Goal: Check status: Check status

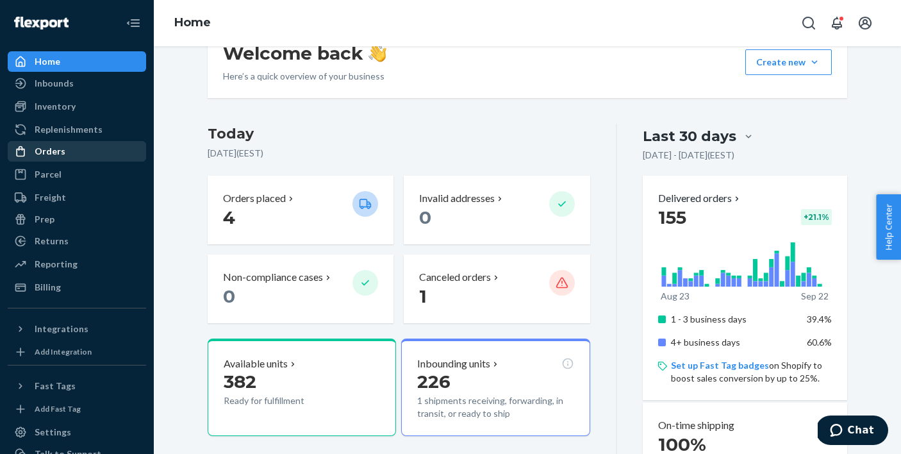
click at [53, 150] on div "Orders" at bounding box center [50, 151] width 31 height 13
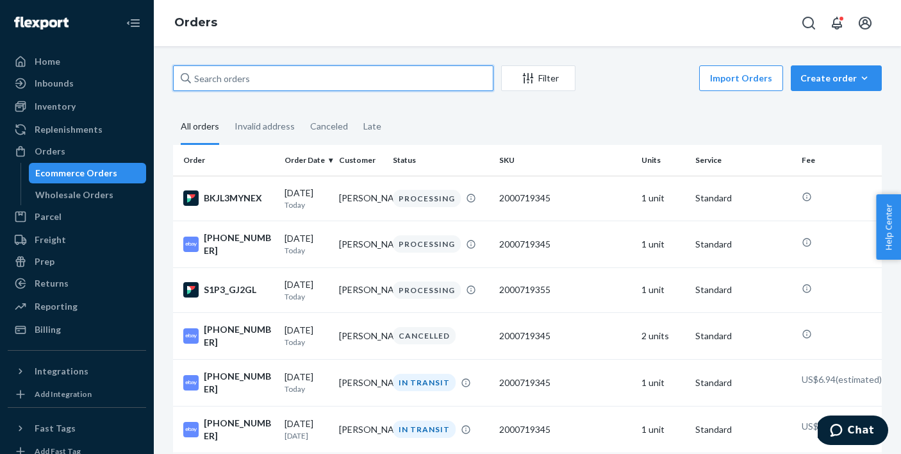
click at [322, 85] on input "text" at bounding box center [333, 78] width 321 height 26
paste input "[PERSON_NAME]"
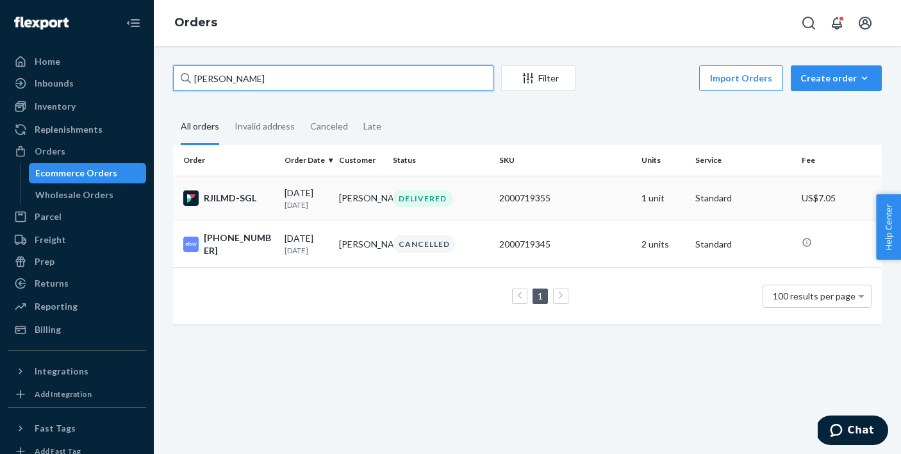
type input "[PERSON_NAME]"
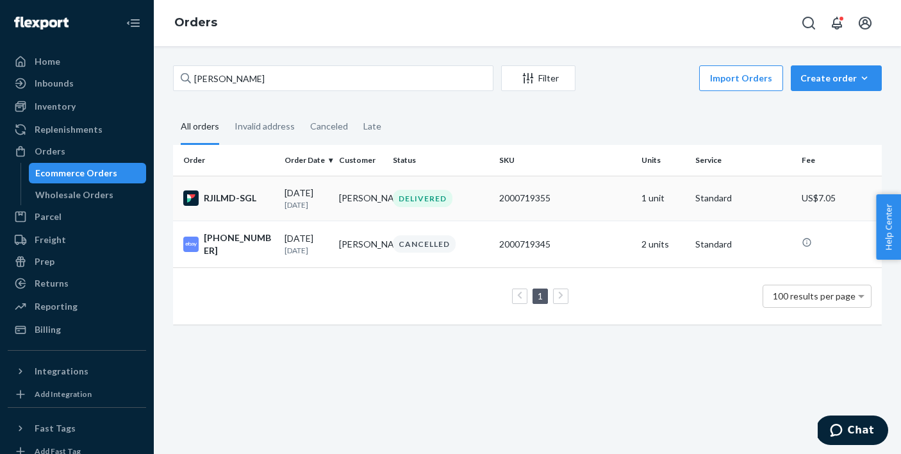
click at [484, 196] on div "DELIVERED" at bounding box center [440, 198] width 101 height 17
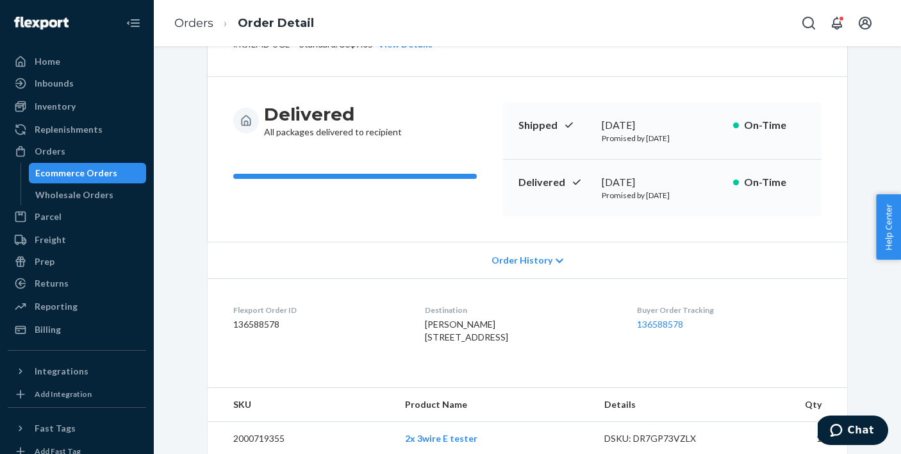
scroll to position [22, 0]
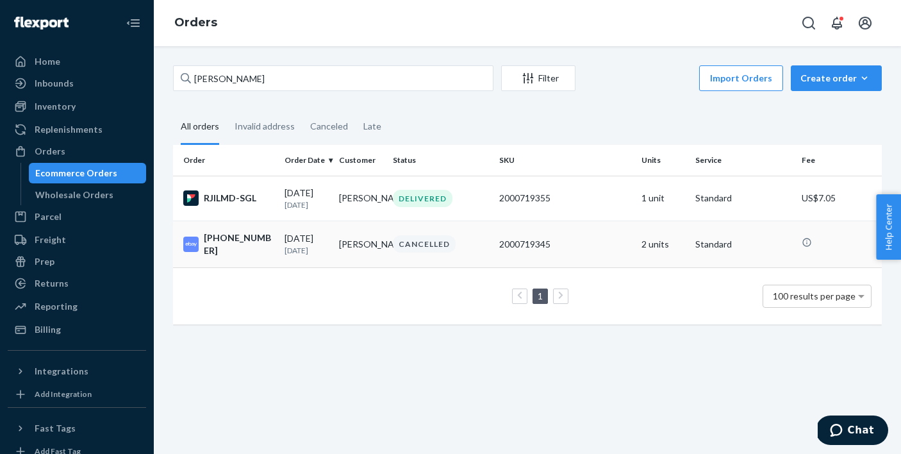
click at [367, 240] on td "[PERSON_NAME]" at bounding box center [361, 244] width 54 height 47
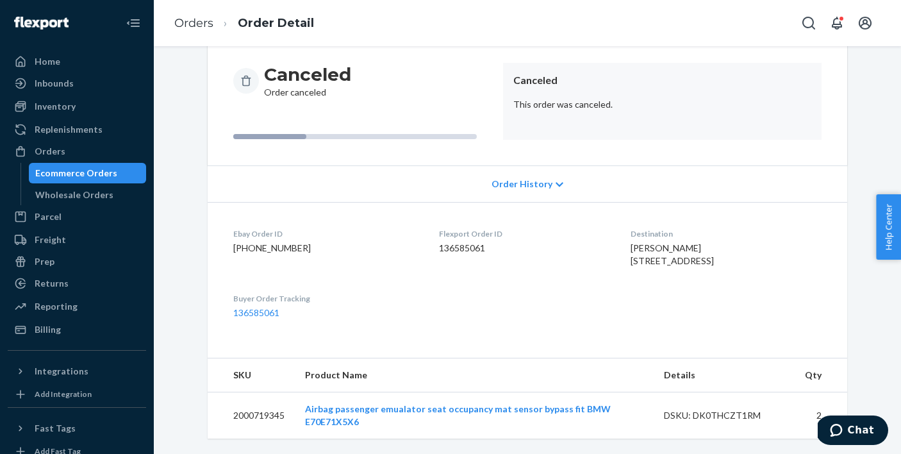
scroll to position [146, 0]
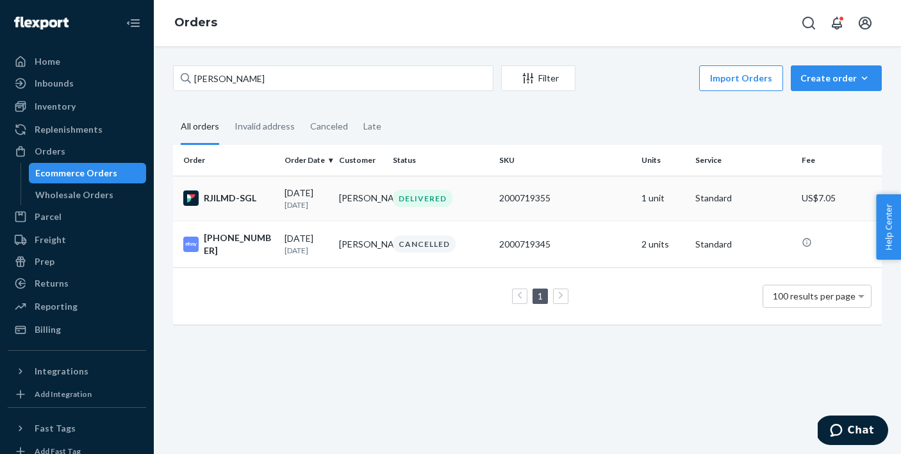
click at [347, 191] on td "[PERSON_NAME]" at bounding box center [361, 198] width 54 height 45
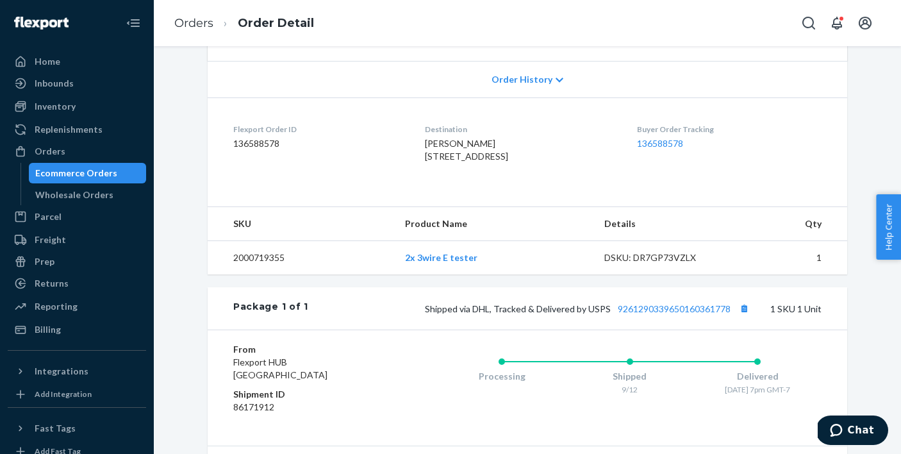
scroll to position [279, 0]
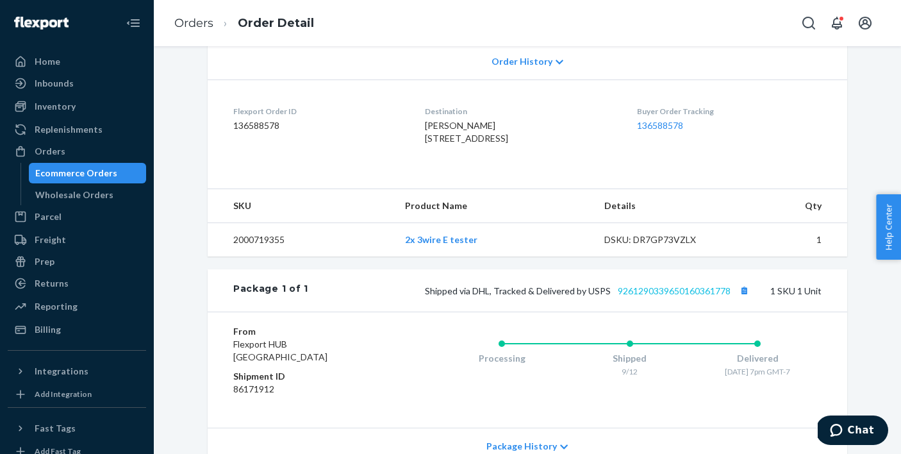
click at [665, 296] on link "9261290339650160361778" at bounding box center [674, 290] width 113 height 11
